Goal: Manage account settings

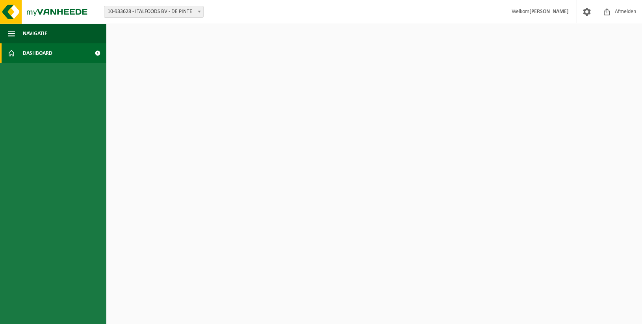
click at [58, 54] on link "Dashboard" at bounding box center [53, 53] width 106 height 20
click at [96, 52] on span at bounding box center [98, 53] width 18 height 20
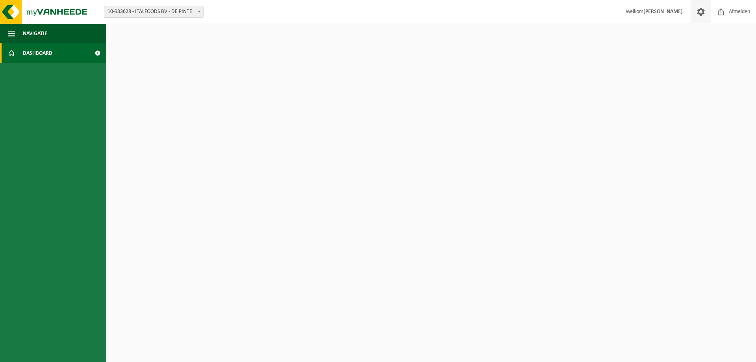
click at [641, 13] on span at bounding box center [701, 11] width 12 height 23
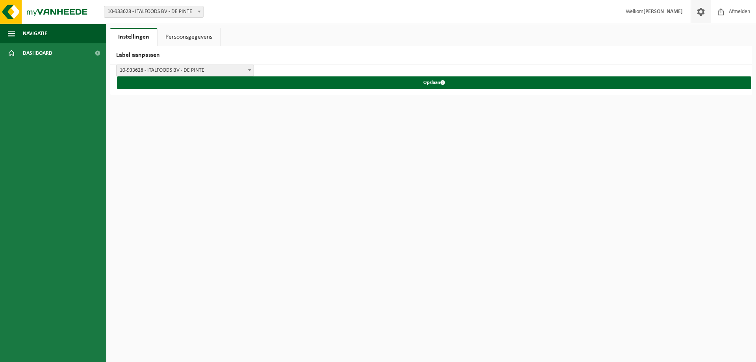
click at [209, 73] on span "10-933628 - ITALFOODS BV - DE PINTE" at bounding box center [185, 70] width 137 height 11
click at [194, 37] on link "Persoonsgegevens" at bounding box center [188, 37] width 63 height 18
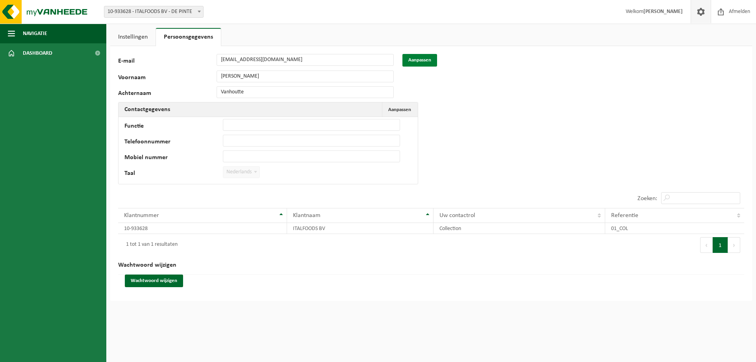
click at [421, 57] on button "Aanpassen" at bounding box center [419, 60] width 35 height 13
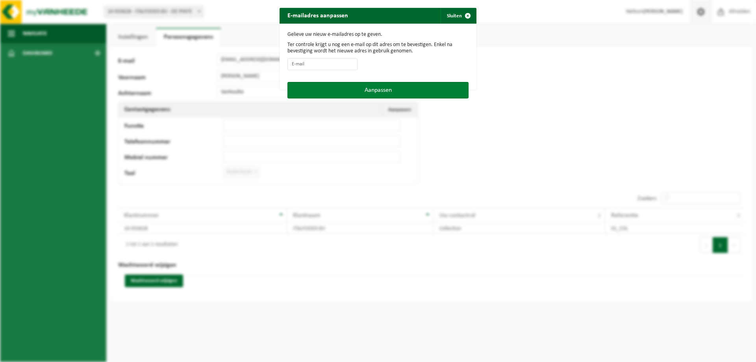
click at [381, 91] on button "Aanpassen" at bounding box center [377, 90] width 181 height 17
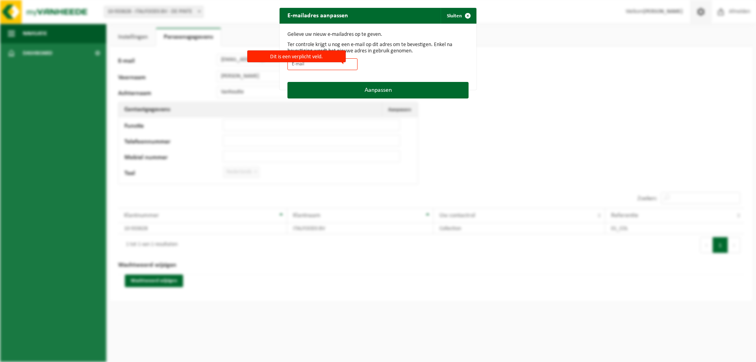
click at [286, 55] on label "Dit is een verplicht veld." at bounding box center [296, 56] width 98 height 12
click at [287, 58] on input "Dit is een verplicht veld." at bounding box center [322, 64] width 70 height 12
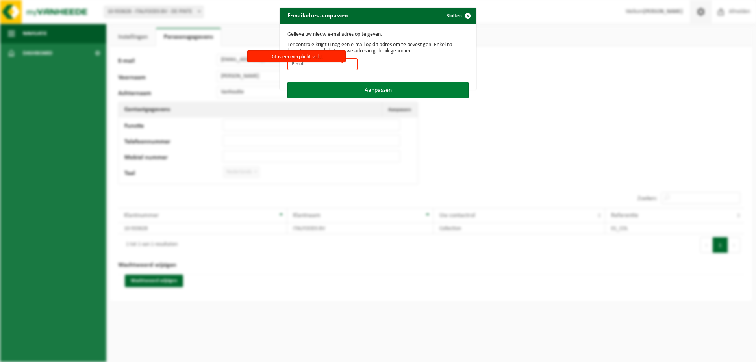
click at [389, 87] on button "Aanpassen" at bounding box center [377, 90] width 181 height 17
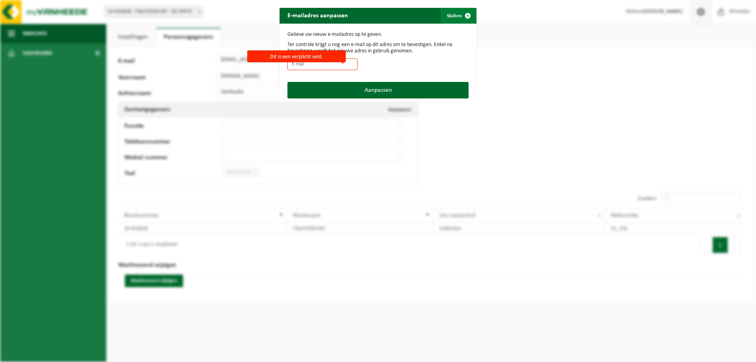
click at [466, 13] on span "button" at bounding box center [468, 16] width 16 height 16
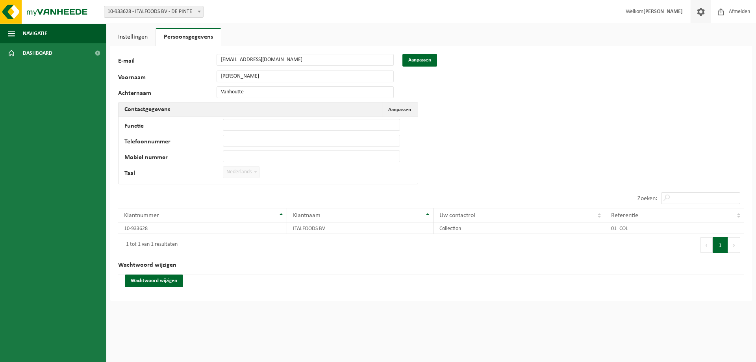
click at [202, 79] on div "Voornaam Peter" at bounding box center [259, 76] width 283 height 12
click at [426, 59] on button "Aanpassen" at bounding box center [419, 60] width 35 height 13
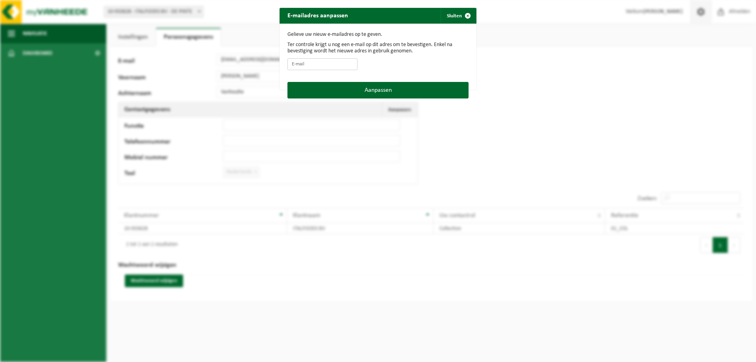
click at [312, 65] on input "E-mail" at bounding box center [322, 64] width 70 height 12
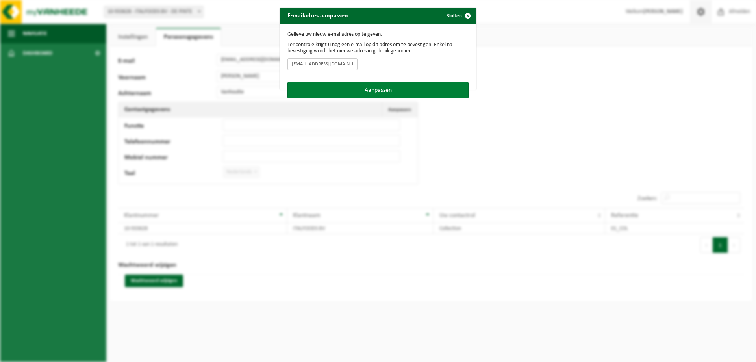
type input "orders@italfoods.be"
click at [390, 93] on button "Aanpassen" at bounding box center [377, 90] width 181 height 17
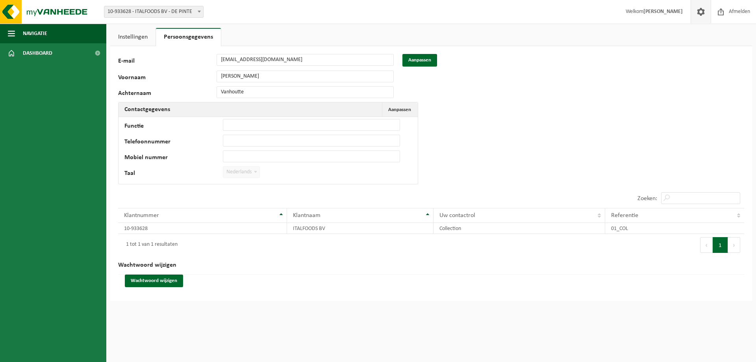
click at [193, 80] on div "Voornaam Peter" at bounding box center [259, 76] width 283 height 12
click at [51, 57] on span "Dashboard" at bounding box center [38, 53] width 30 height 20
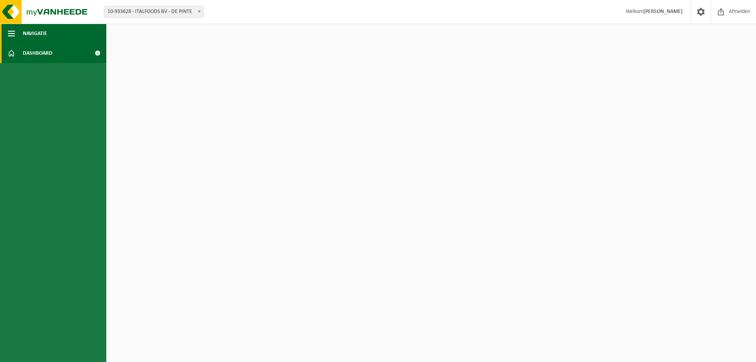
click at [14, 34] on span "button" at bounding box center [11, 34] width 7 height 20
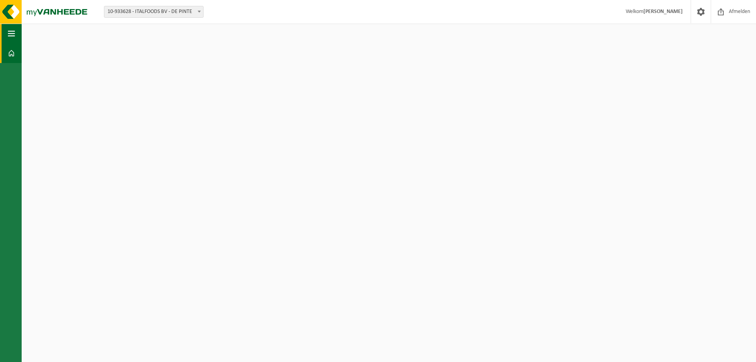
click at [14, 34] on span "button" at bounding box center [11, 34] width 7 height 20
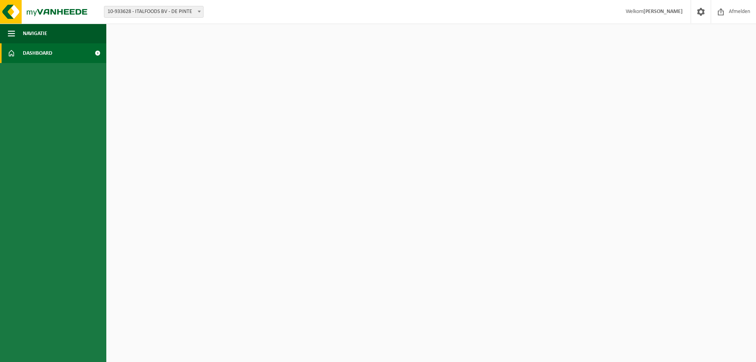
click at [12, 54] on span at bounding box center [11, 53] width 7 height 20
click at [701, 11] on span at bounding box center [701, 11] width 12 height 23
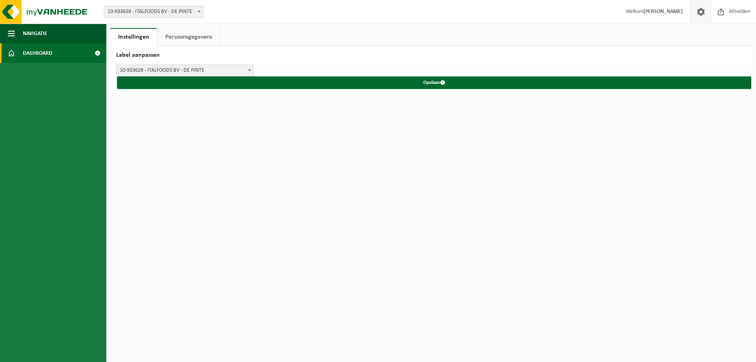
click at [26, 52] on span "Dashboard" at bounding box center [38, 53] width 30 height 20
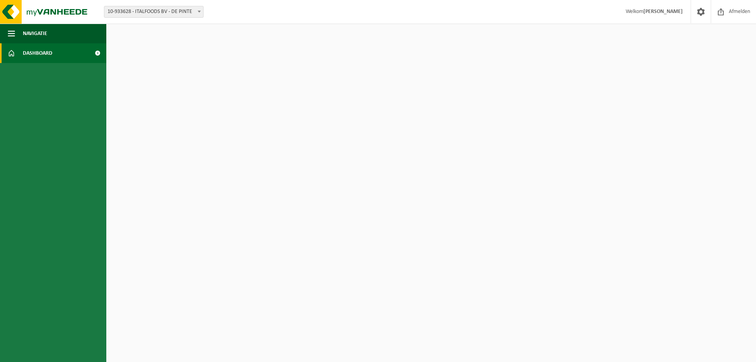
click at [98, 54] on span at bounding box center [98, 53] width 18 height 20
click at [200, 10] on span at bounding box center [199, 11] width 8 height 10
click at [35, 11] on img at bounding box center [47, 12] width 94 height 24
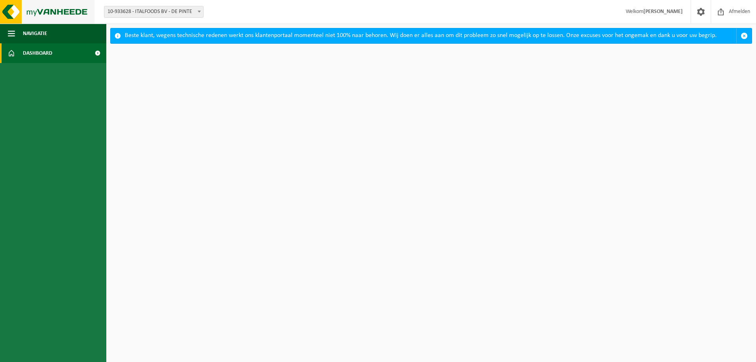
click at [68, 9] on img at bounding box center [47, 12] width 94 height 24
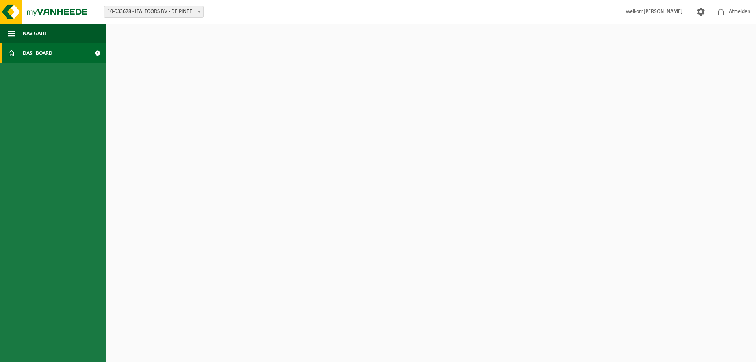
click at [68, 9] on img at bounding box center [47, 12] width 94 height 24
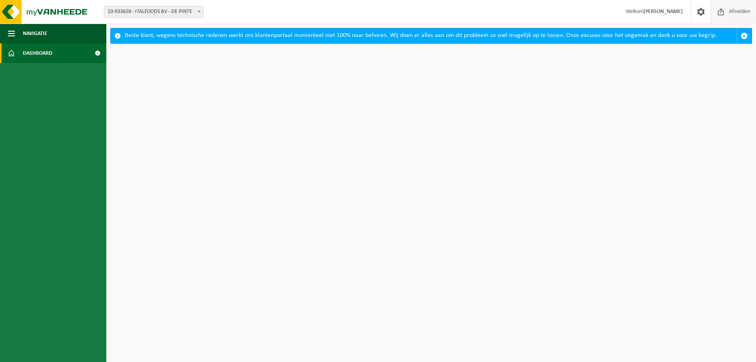
drag, startPoint x: 734, startPoint y: 12, endPoint x: 727, endPoint y: 13, distance: 7.2
click at [734, 12] on span "Afmelden" at bounding box center [739, 11] width 25 height 23
